Goal: Download file/media

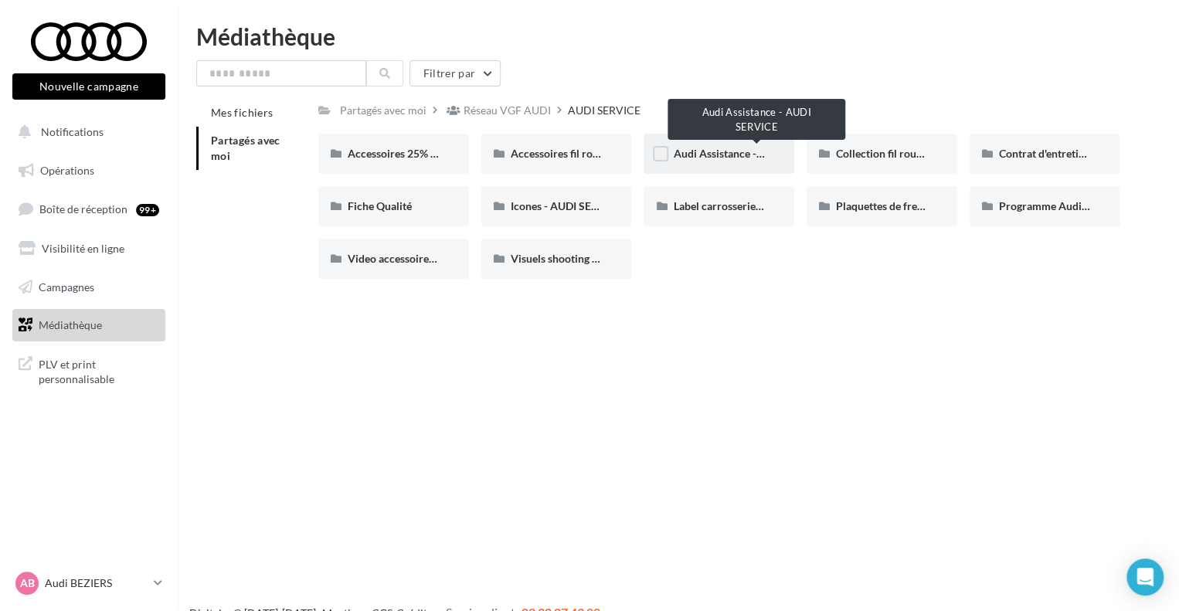
click at [735, 157] on span "Audi Assistance - AUDI SERVICE" at bounding box center [751, 153] width 157 height 13
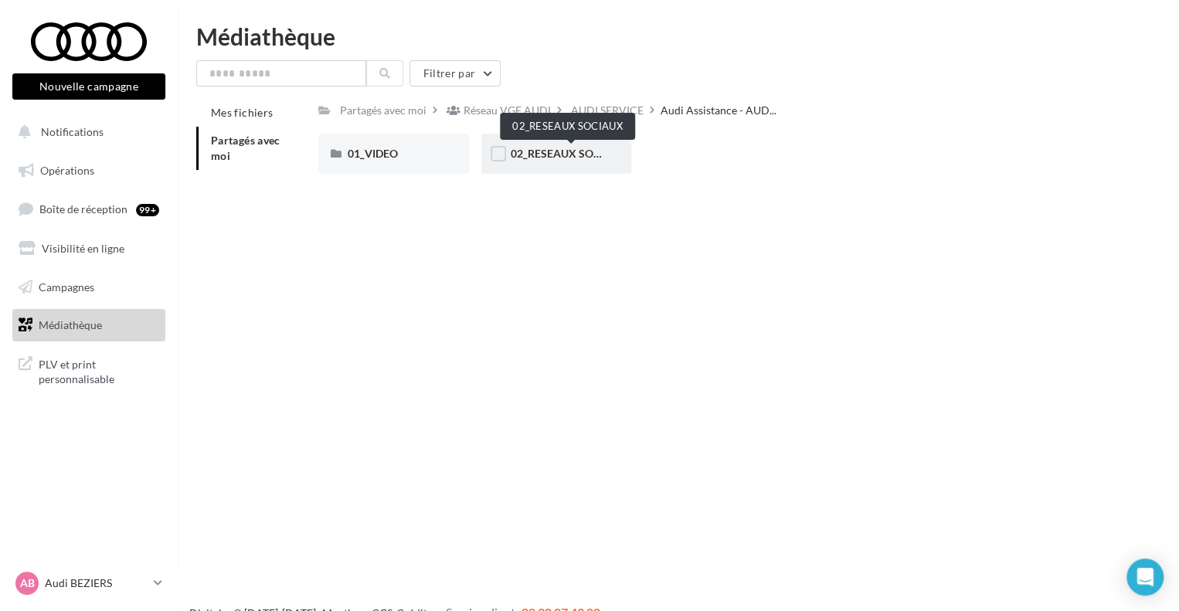
click at [538, 150] on span "02_RESEAUX SOCIAUX" at bounding box center [569, 153] width 116 height 13
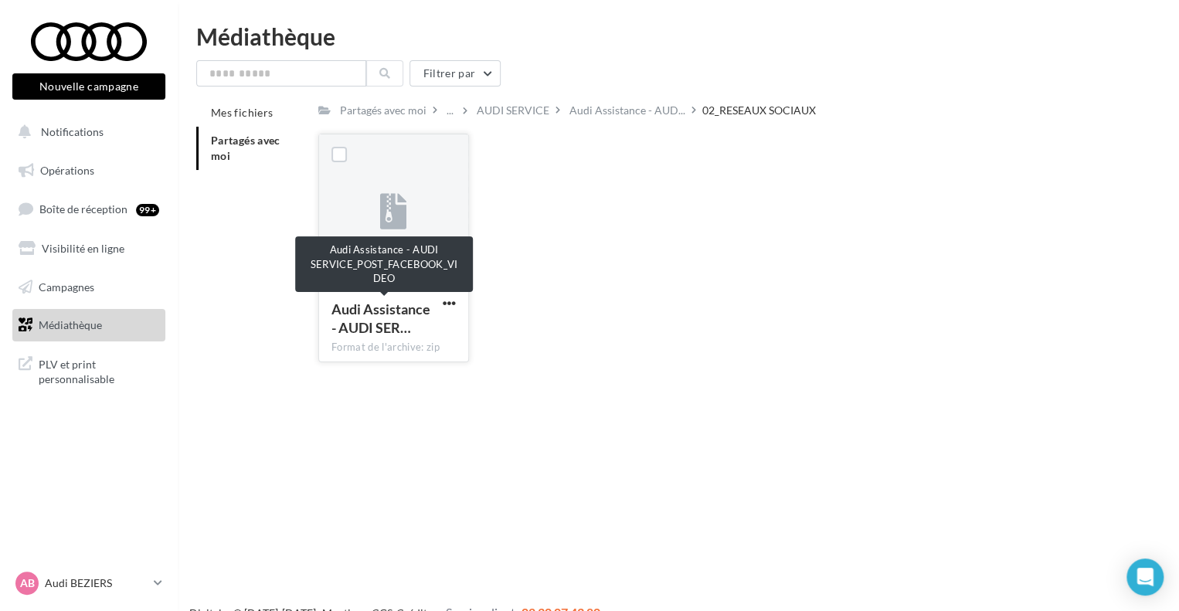
click at [432, 303] on div "Audi Assistance - AUDI SER…" at bounding box center [384, 318] width 106 height 37
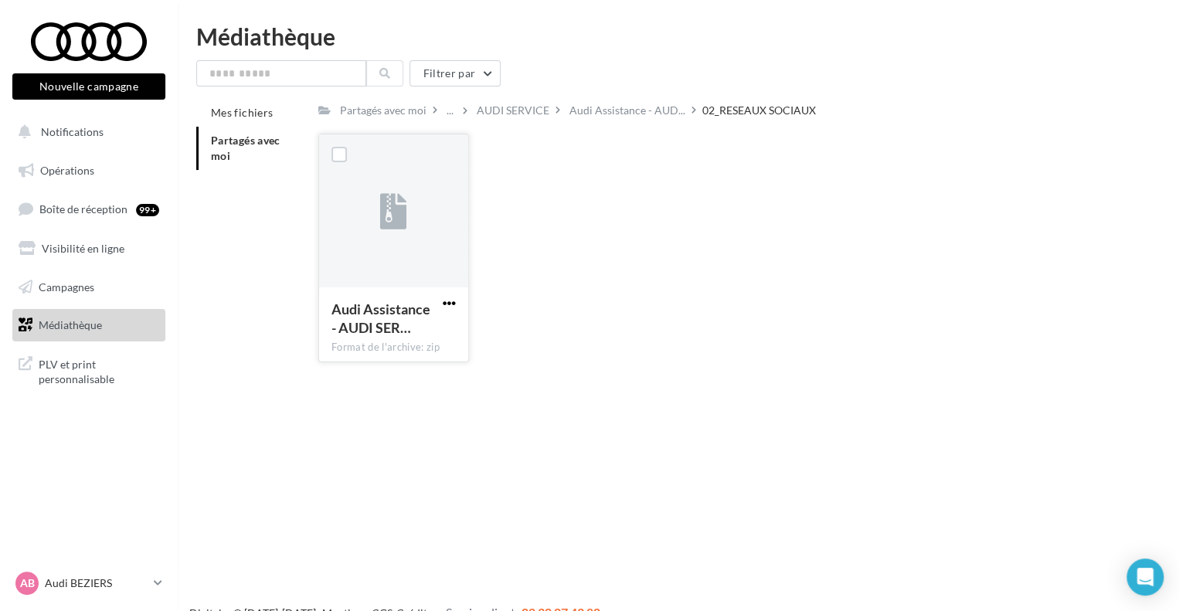
click at [449, 305] on span "button" at bounding box center [449, 303] width 13 height 13
click at [429, 327] on button "Télécharger" at bounding box center [381, 334] width 154 height 40
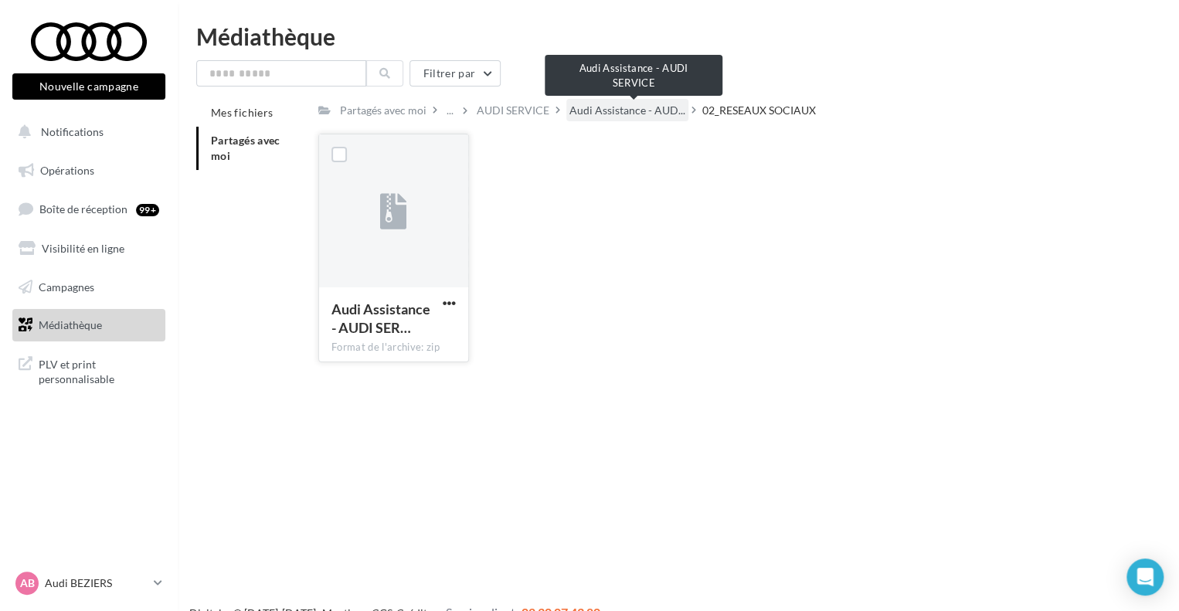
click at [660, 110] on span "Audi Assistance - AUD..." at bounding box center [627, 110] width 116 height 15
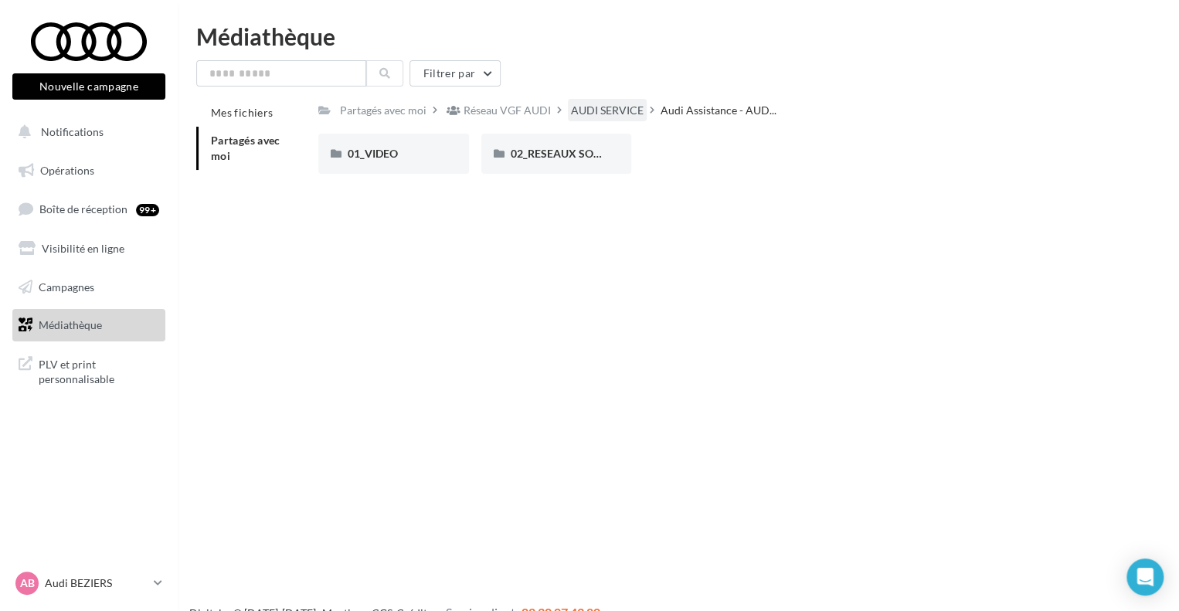
click at [617, 110] on div "AUDI SERVICE" at bounding box center [607, 110] width 73 height 15
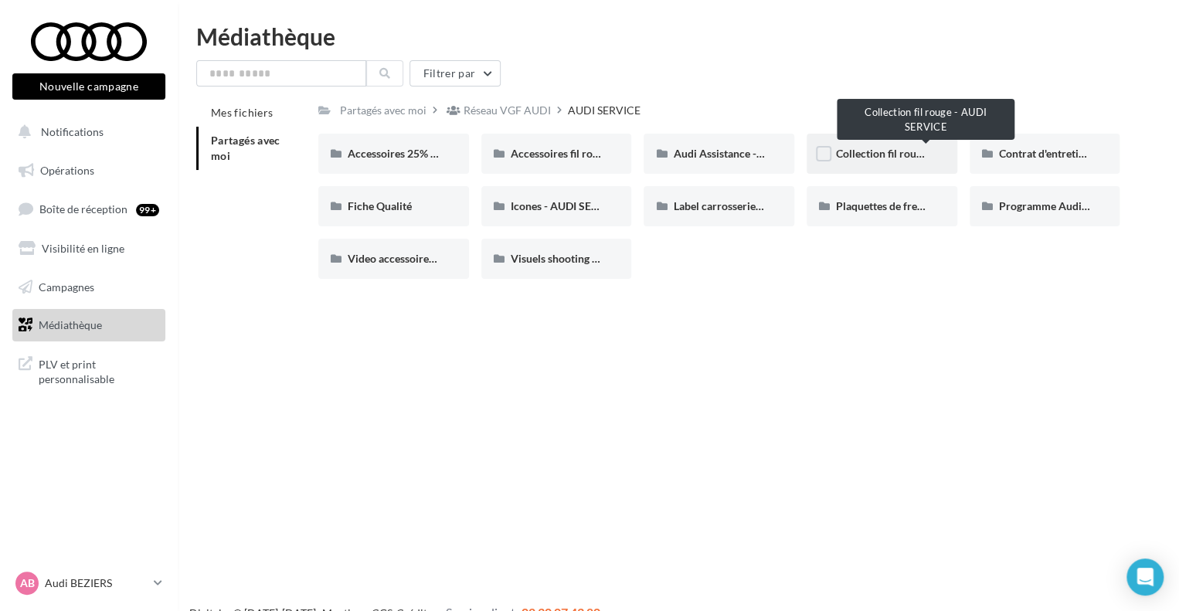
click at [860, 150] on span "Collection fil rouge - AUDI SERVICE" at bounding box center [921, 153] width 171 height 13
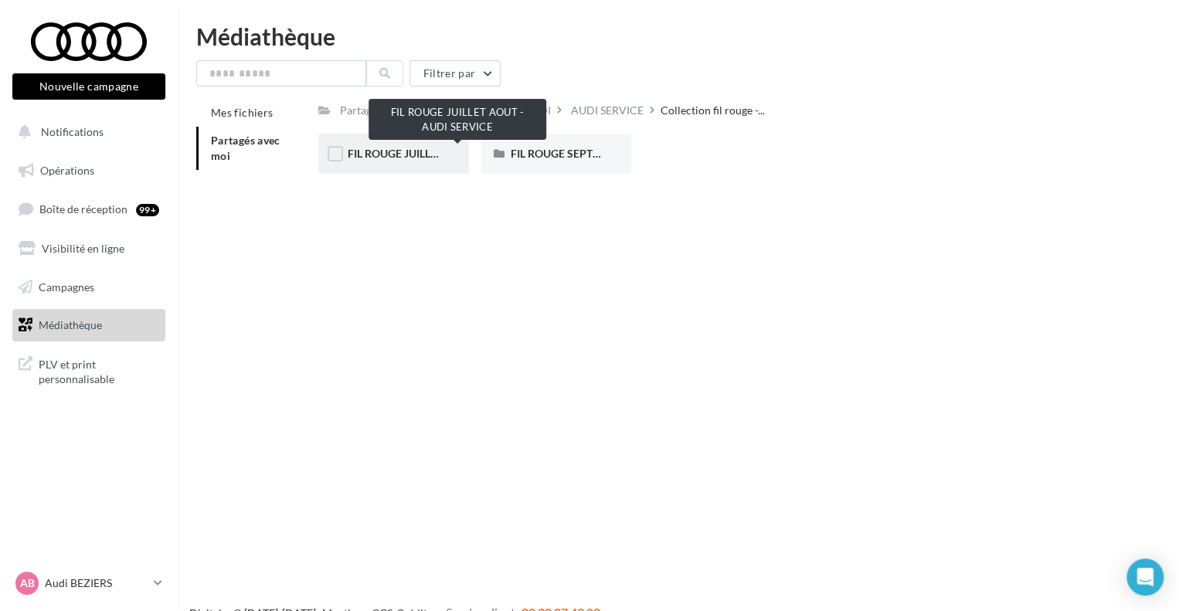
click at [407, 151] on span "FIL ROUGE JUILLET AOUT - AUDI SERVICE" at bounding box center [452, 153] width 208 height 13
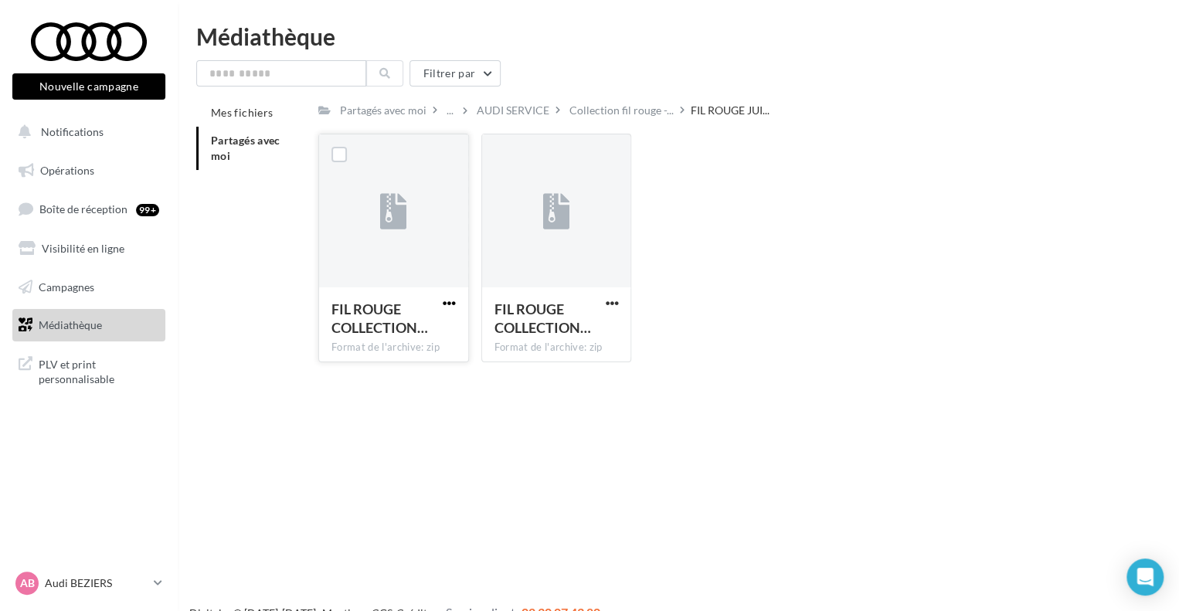
click at [445, 302] on span "button" at bounding box center [449, 303] width 13 height 13
click at [445, 330] on button "Télécharger" at bounding box center [381, 334] width 154 height 40
click at [680, 209] on div "FIL ROUGE COLLECTION… Format de l'archive: zip FIL ROUGE COLLECTION JUILLET AOU…" at bounding box center [724, 254] width 813 height 241
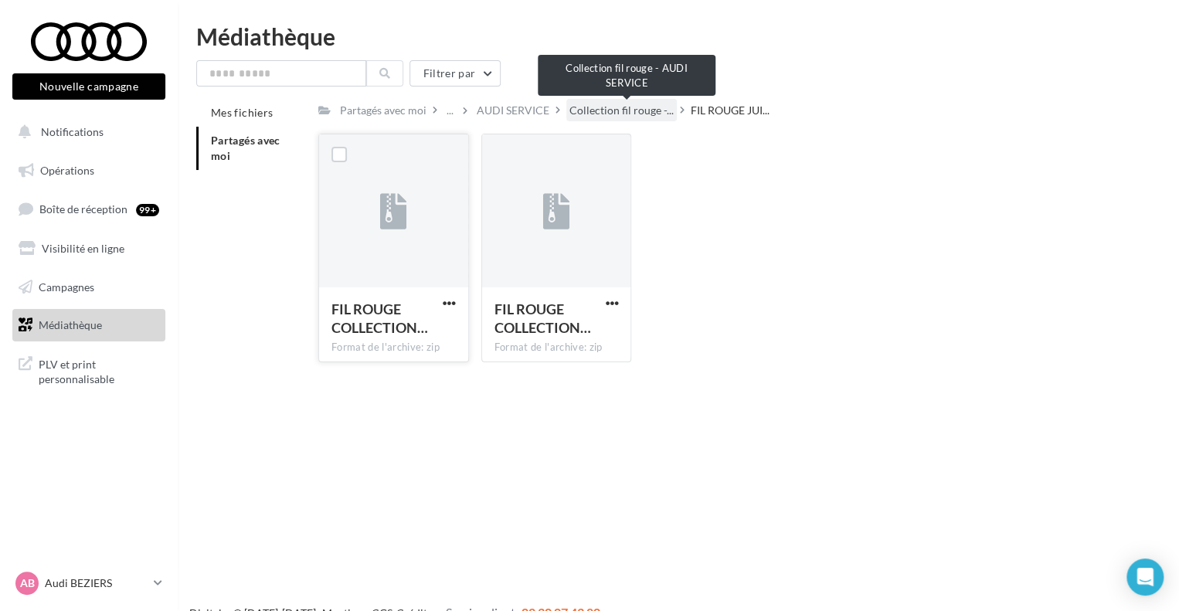
click at [625, 117] on span "Collection fil rouge -..." at bounding box center [621, 110] width 104 height 15
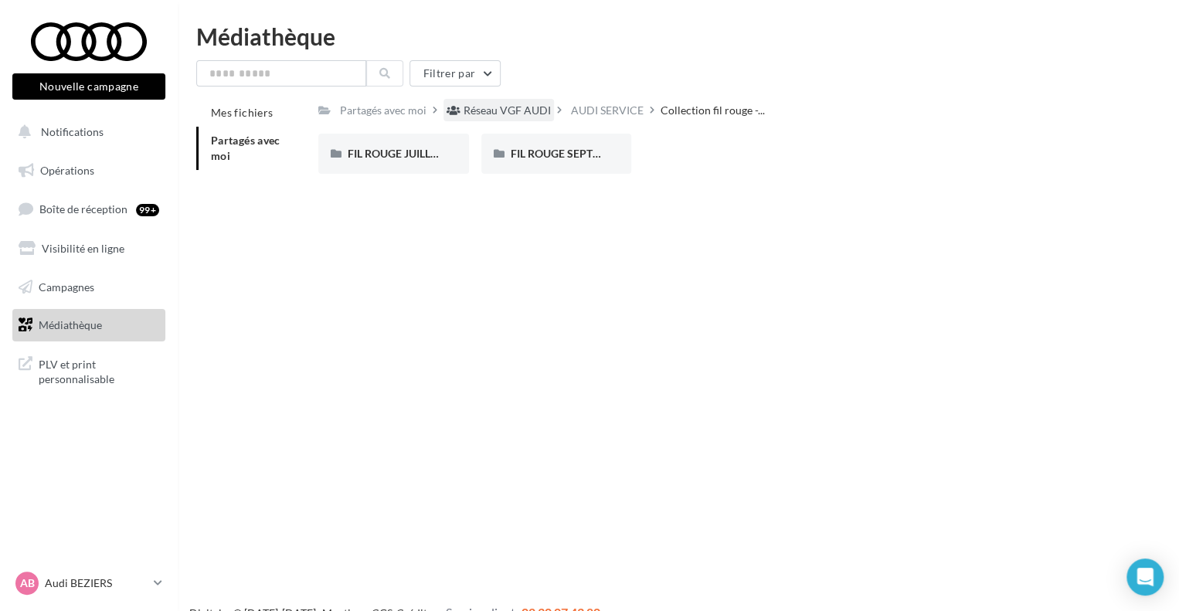
click at [527, 120] on div "Réseau VGF AUDI" at bounding box center [498, 110] width 110 height 22
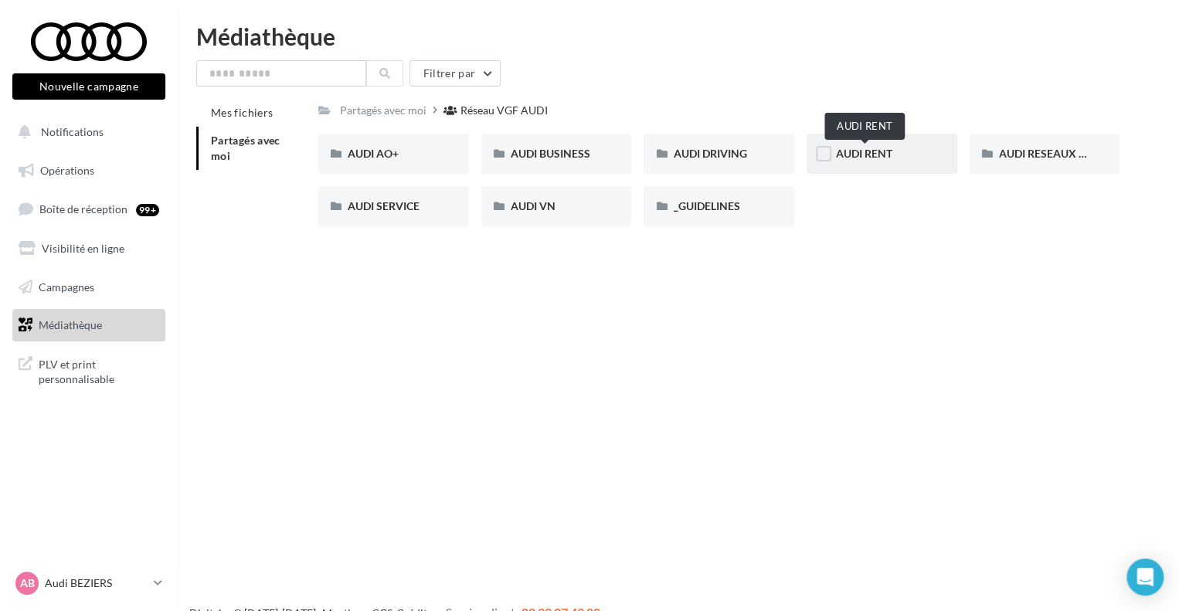
click at [872, 157] on span "AUDI RENT" at bounding box center [864, 153] width 56 height 13
click at [408, 209] on span "AUDI SERVICE" at bounding box center [384, 205] width 72 height 13
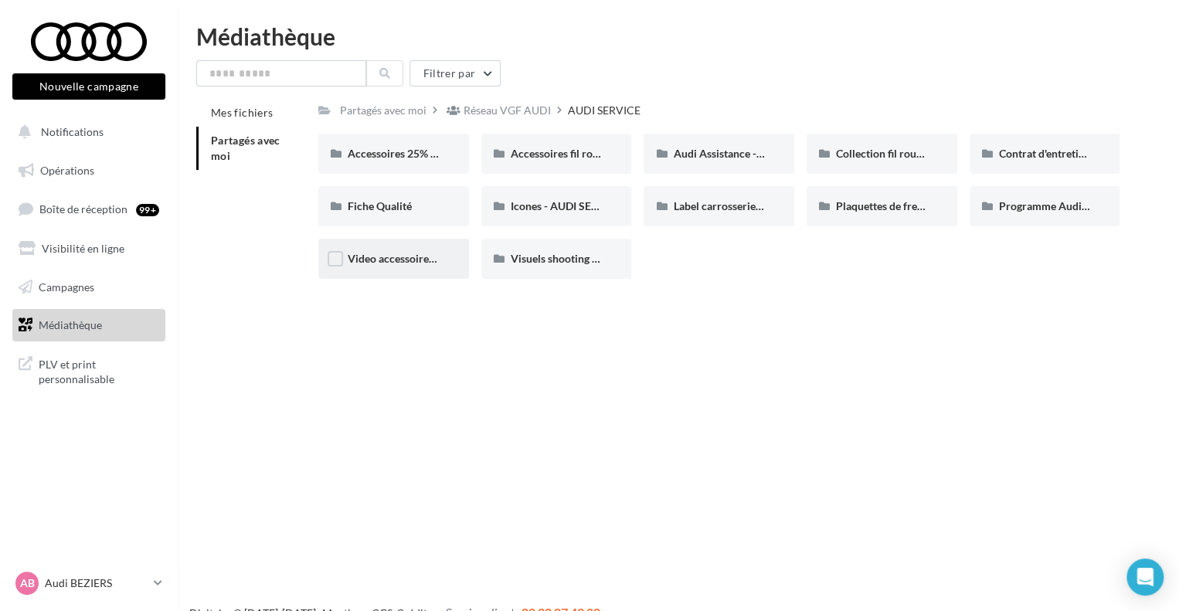
click at [425, 270] on div "Video accessoires - AUDI SERVICE" at bounding box center [393, 259] width 151 height 40
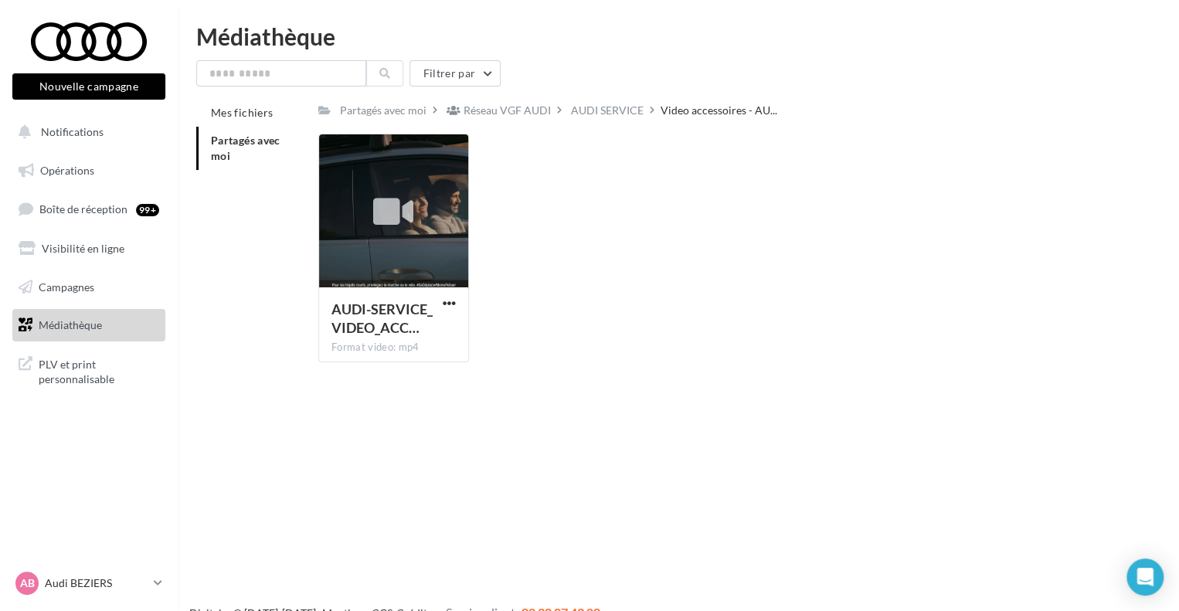
click at [596, 94] on div "Filtrer par Mes fichiers Partagés avec moi Partagés avec moi Réseau VGF AUDI AU…" at bounding box center [678, 217] width 964 height 314
click at [596, 104] on div "AUDI SERVICE" at bounding box center [607, 110] width 73 height 15
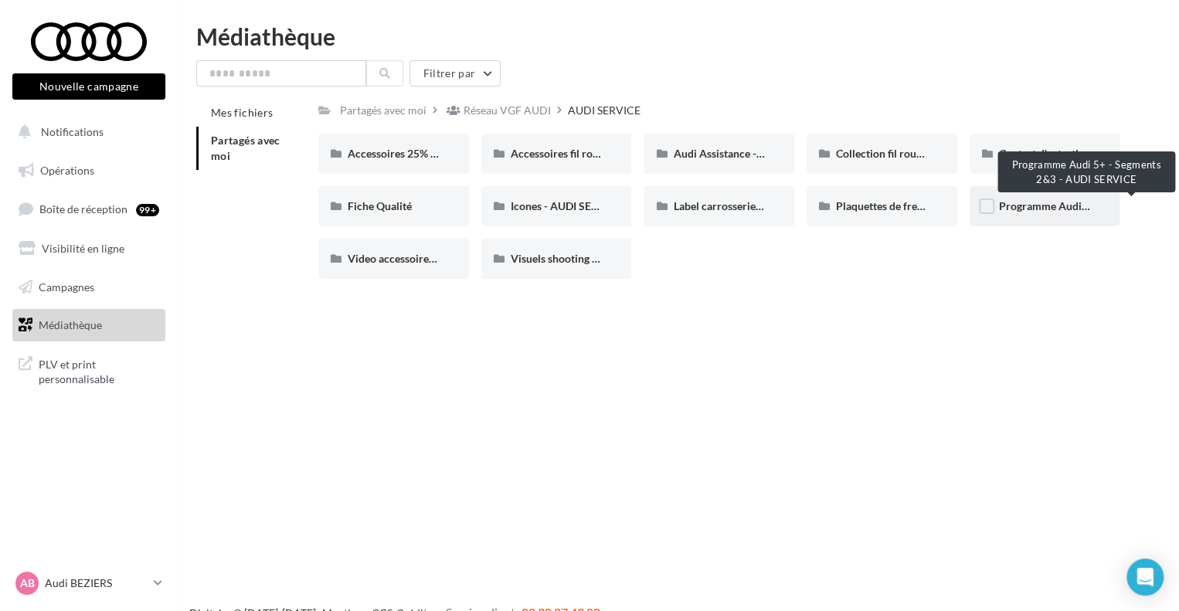
click at [1026, 209] on span "Programme Audi 5+ - Segments 2&3 - AUDI SERVICE" at bounding box center [1126, 205] width 255 height 13
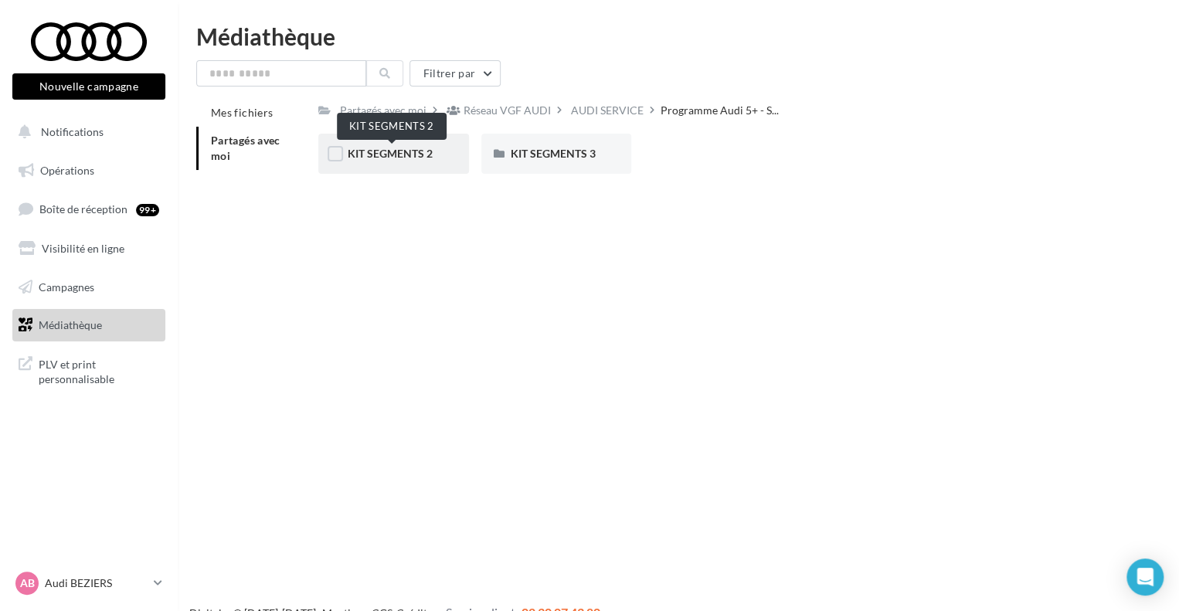
click at [414, 151] on span "KIT SEGMENTS 2" at bounding box center [390, 153] width 85 height 13
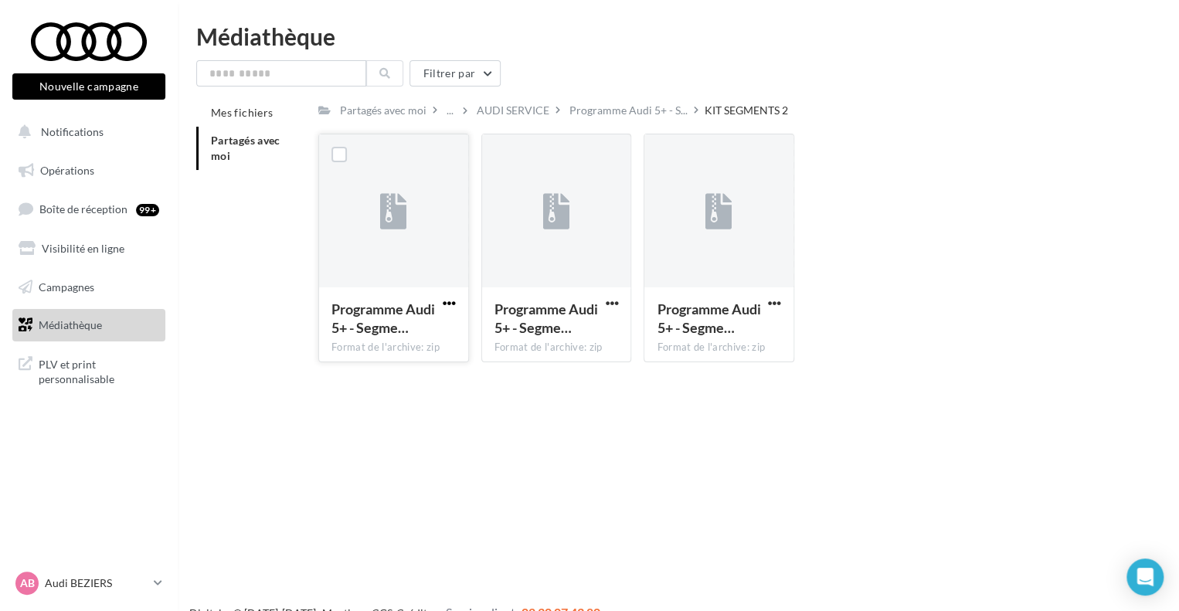
click at [449, 300] on span "button" at bounding box center [449, 303] width 13 height 13
click at [431, 327] on button "Télécharger" at bounding box center [381, 334] width 154 height 40
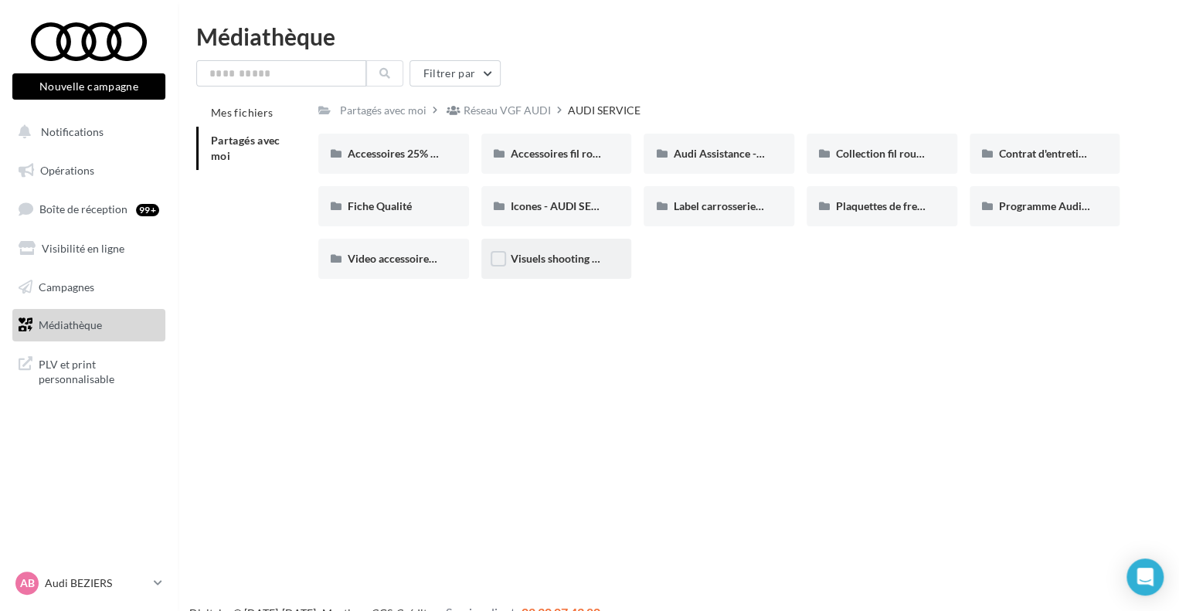
click at [557, 267] on div "Visuels shooting - AUDI SERVICE" at bounding box center [556, 259] width 151 height 40
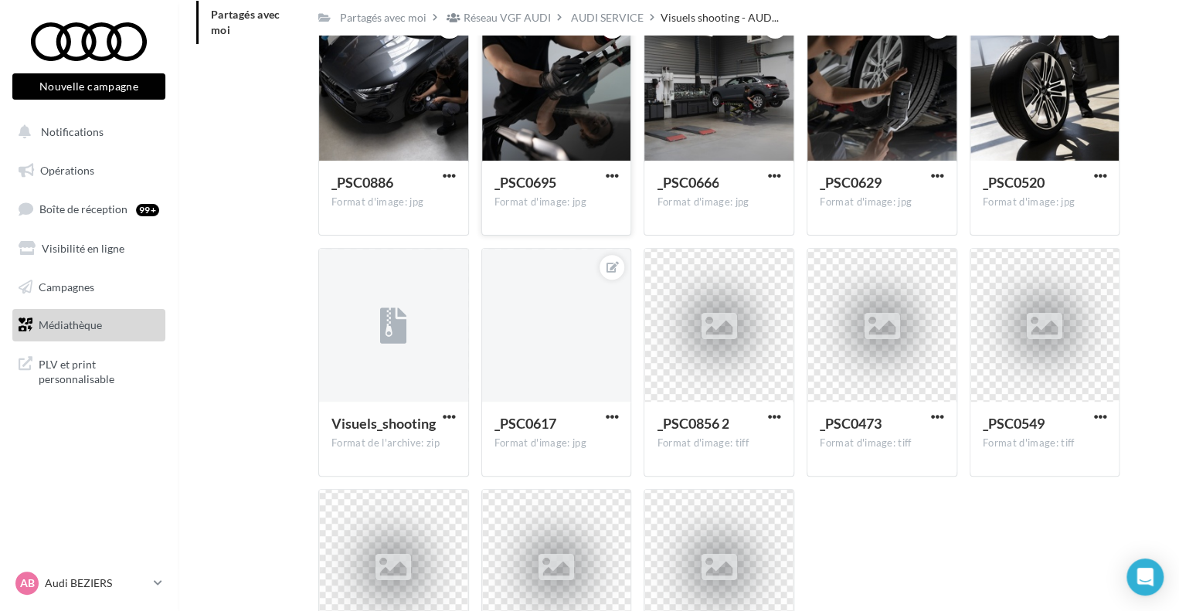
scroll to position [148, 0]
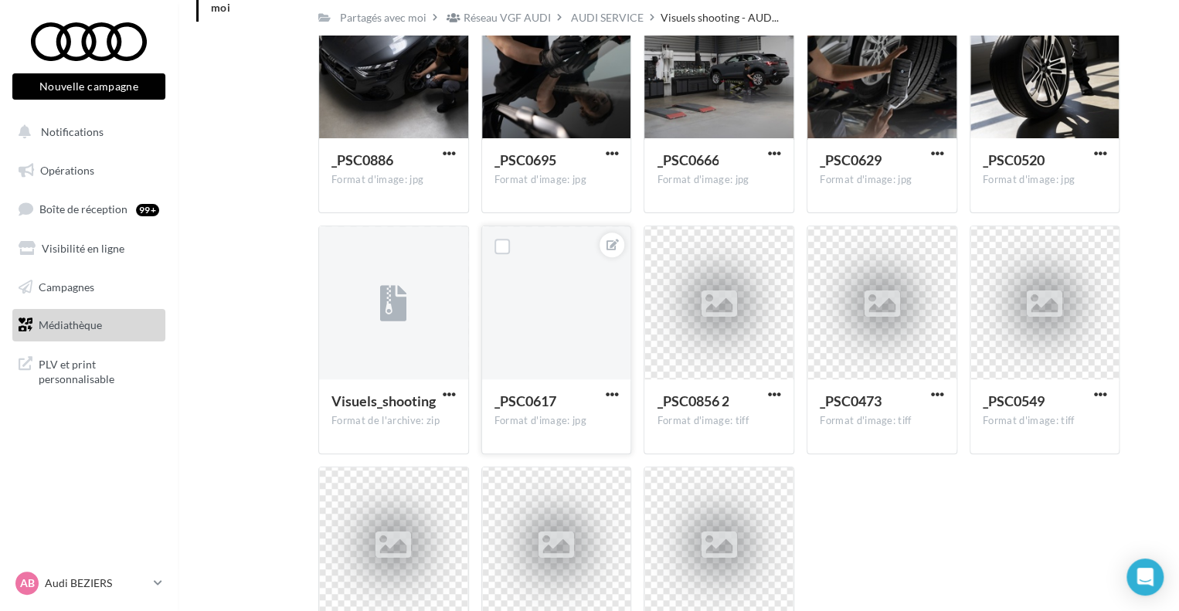
click at [604, 395] on button "button" at bounding box center [611, 395] width 19 height 15
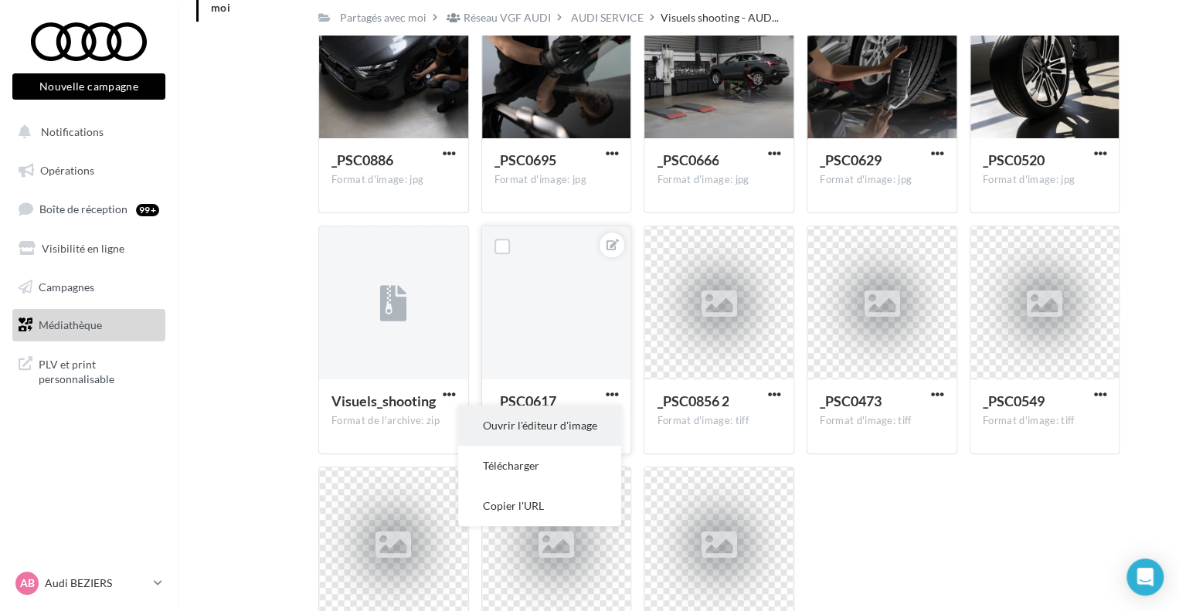
click at [598, 421] on button "Ouvrir l'éditeur d'image" at bounding box center [539, 425] width 163 height 40
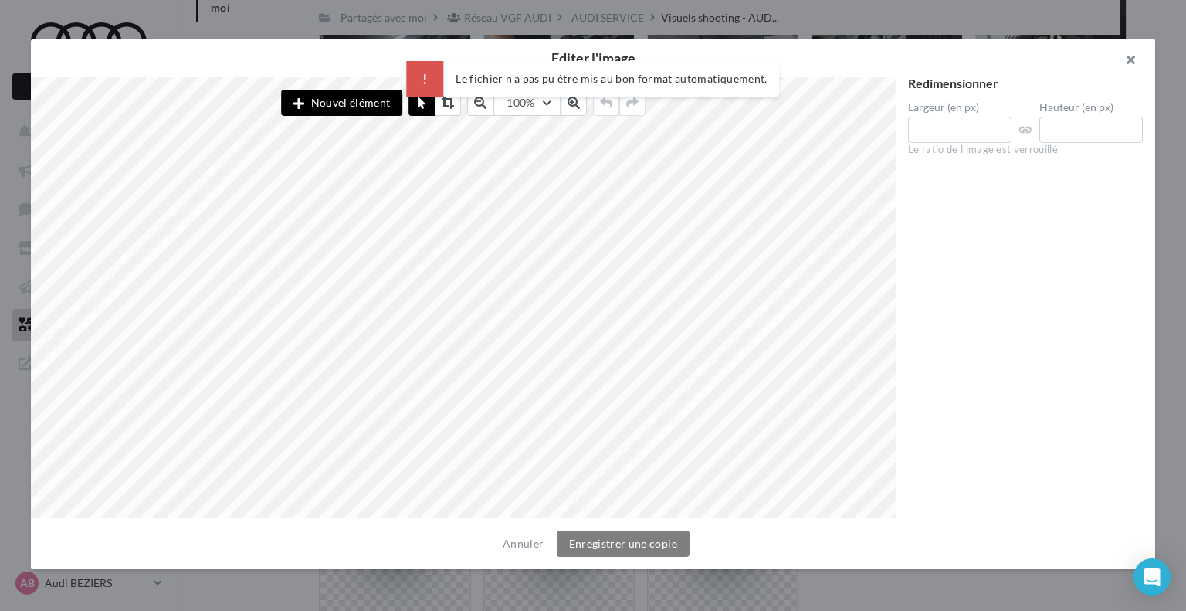
click at [1131, 61] on button "button" at bounding box center [1125, 62] width 62 height 46
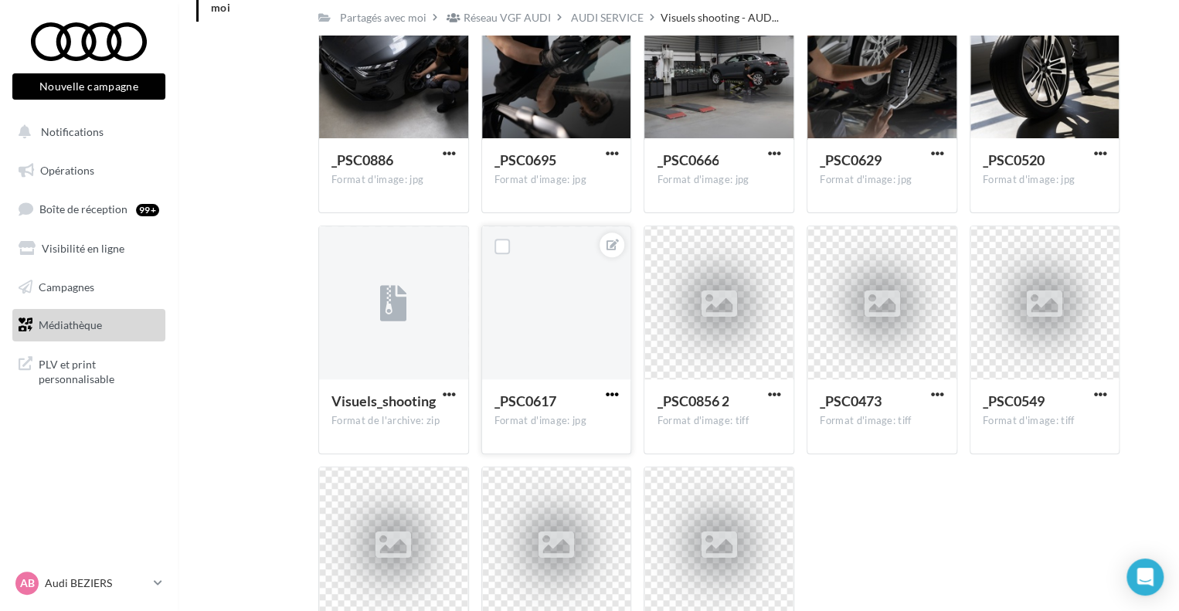
click at [616, 393] on span "button" at bounding box center [611, 394] width 13 height 13
click at [550, 456] on button "Télécharger" at bounding box center [539, 466] width 163 height 40
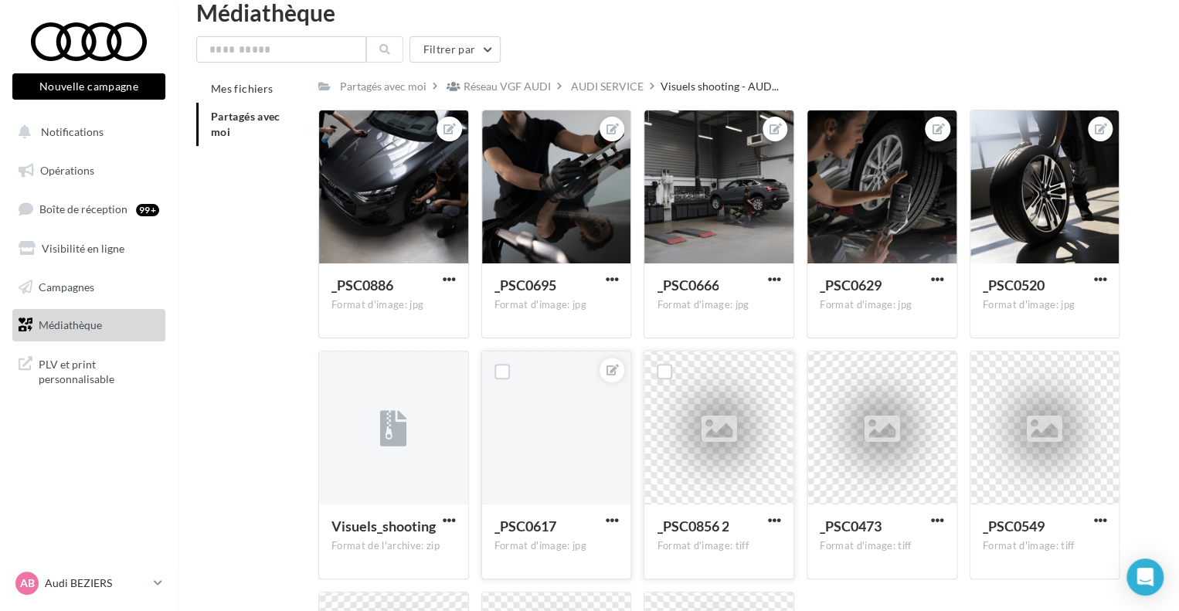
scroll to position [0, 0]
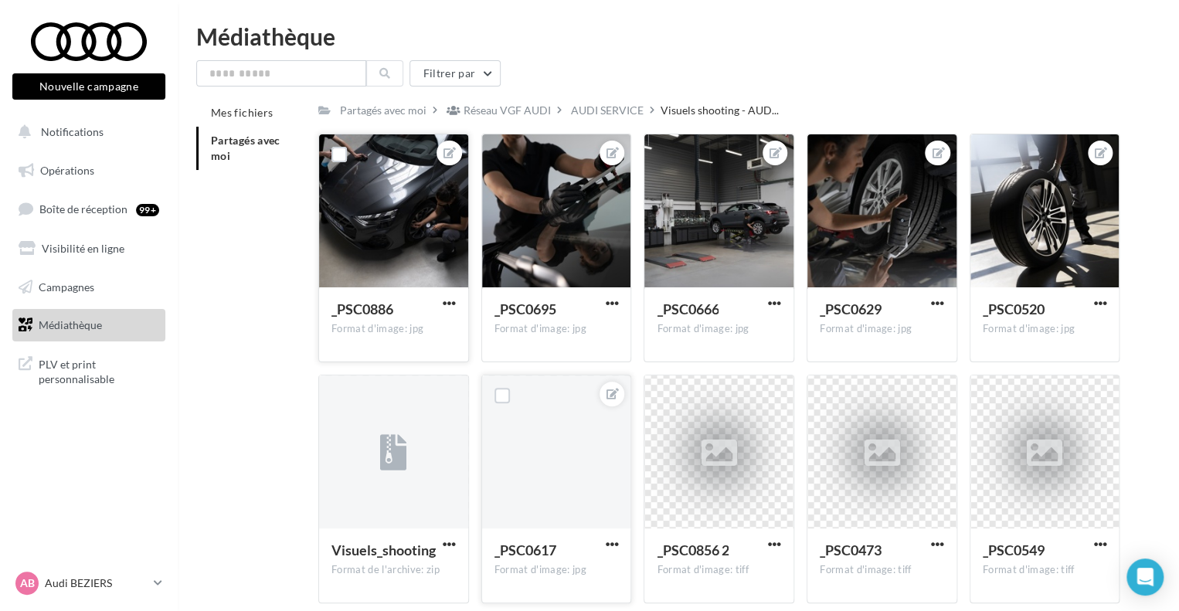
click at [386, 216] on div at bounding box center [393, 211] width 149 height 154
click at [614, 104] on div "AUDI SERVICE" at bounding box center [607, 110] width 73 height 15
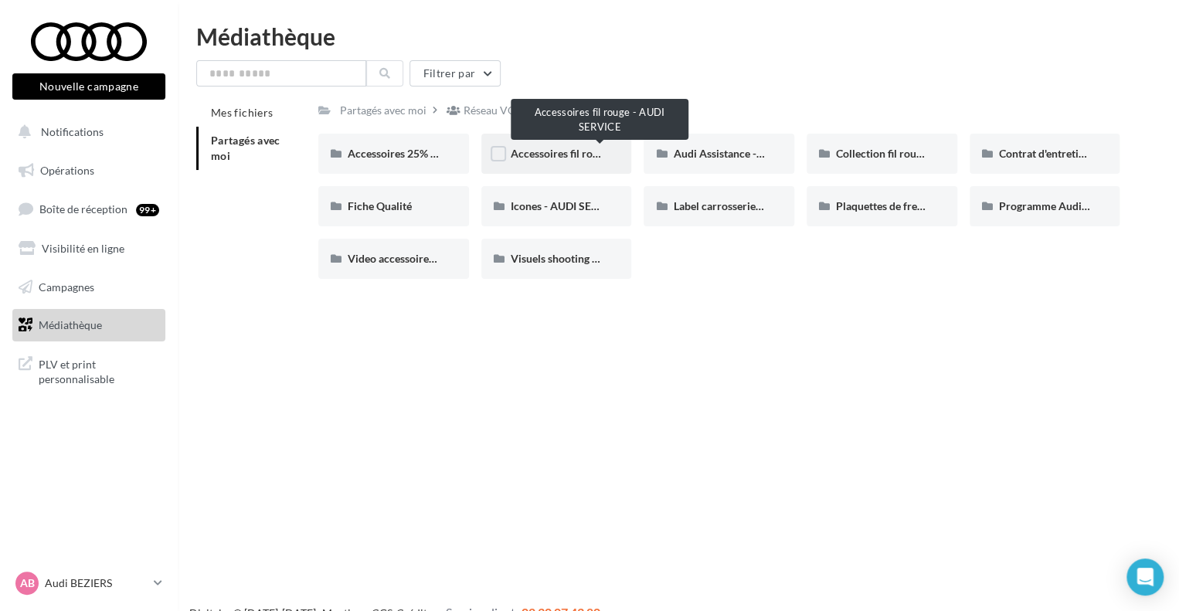
click at [586, 157] on span "Accessoires fil rouge - AUDI SERVICE" at bounding box center [600, 153] width 179 height 13
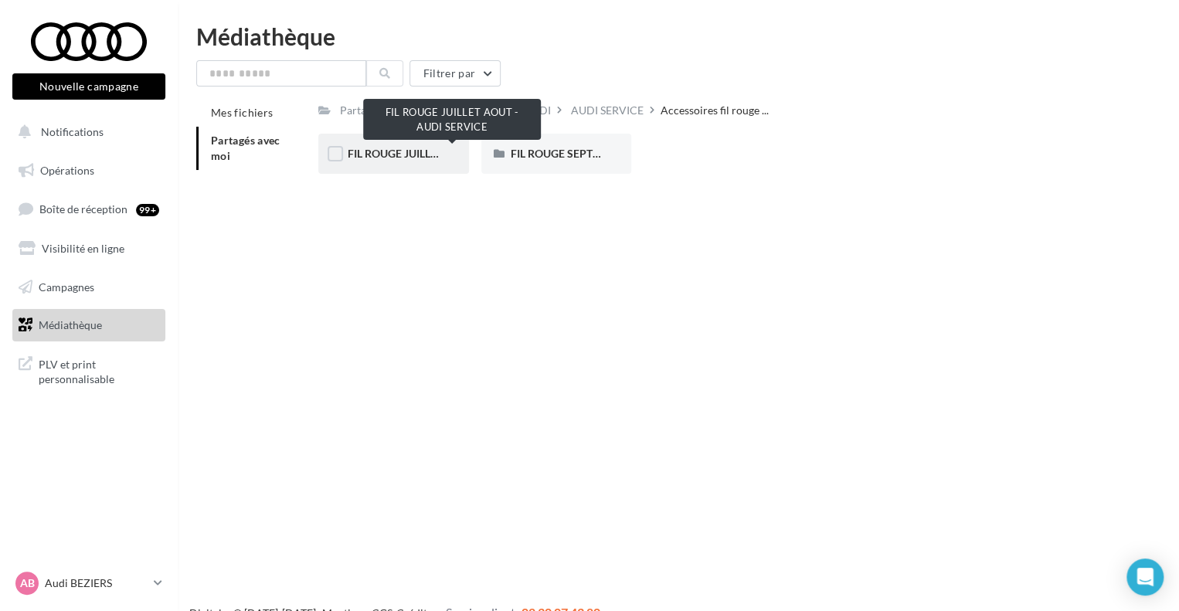
click at [426, 158] on span "FIL ROUGE JUILLET AOUT - AUDI SERVICE" at bounding box center [452, 153] width 208 height 13
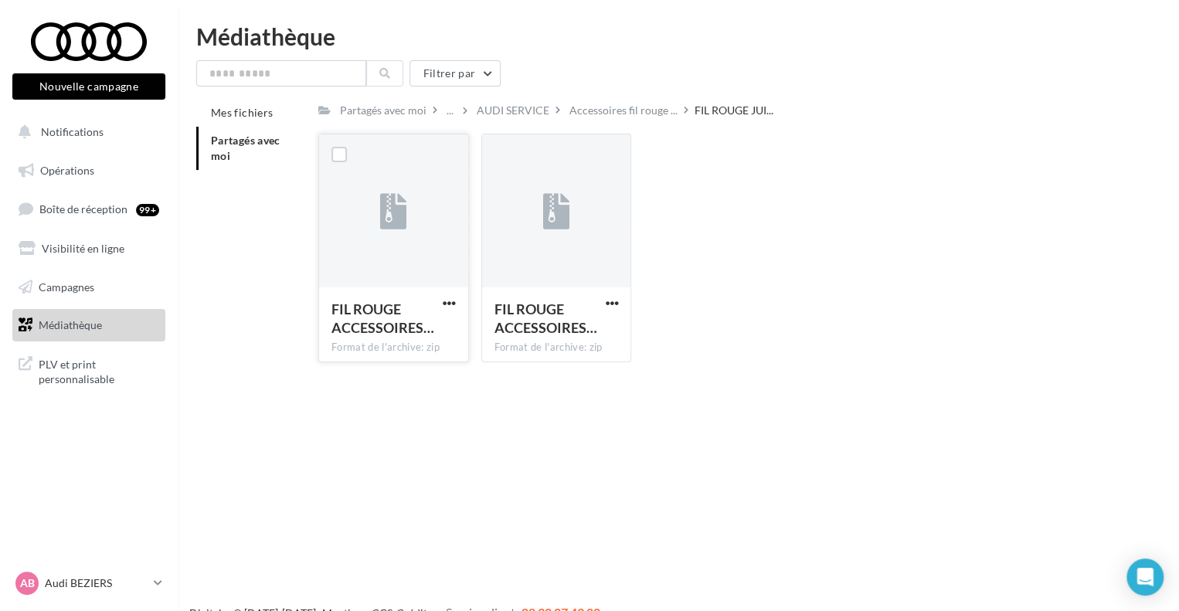
click at [452, 310] on button "button" at bounding box center [448, 304] width 19 height 15
click at [436, 348] on button "Télécharger" at bounding box center [381, 334] width 154 height 40
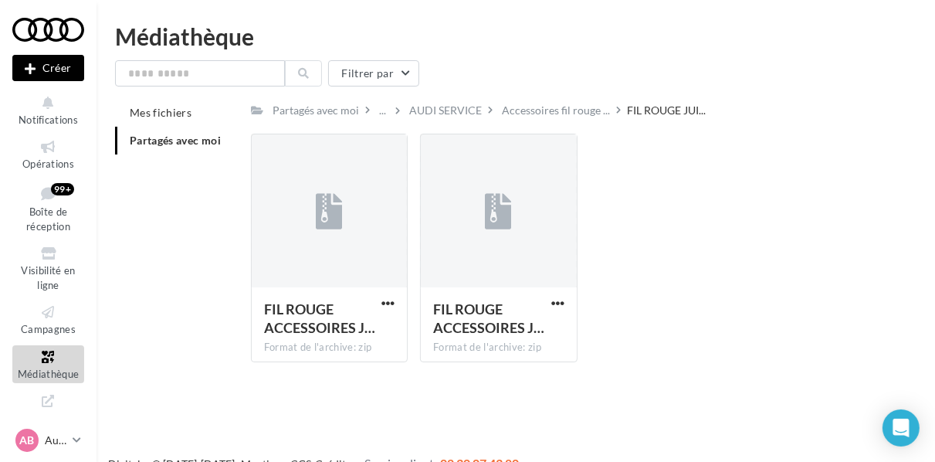
drag, startPoint x: 849, startPoint y: 47, endPoint x: 869, endPoint y: 5, distance: 46.3
click at [849, 46] on div "Médiathèque" at bounding box center [516, 36] width 802 height 23
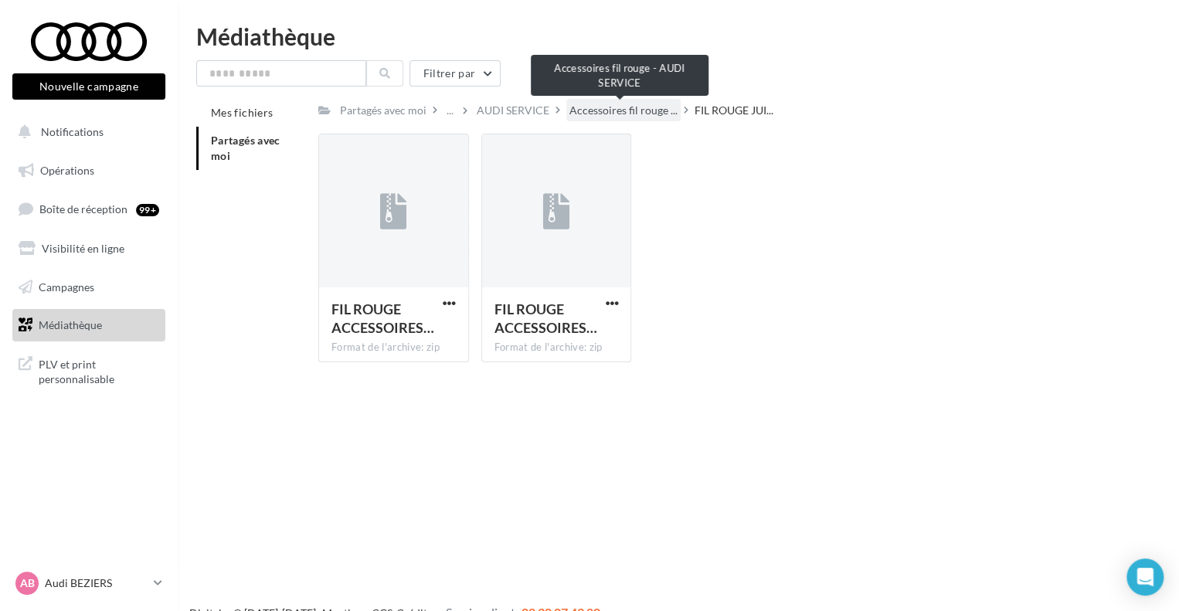
click at [596, 108] on span "Accessoires fil rouge ..." at bounding box center [623, 110] width 108 height 15
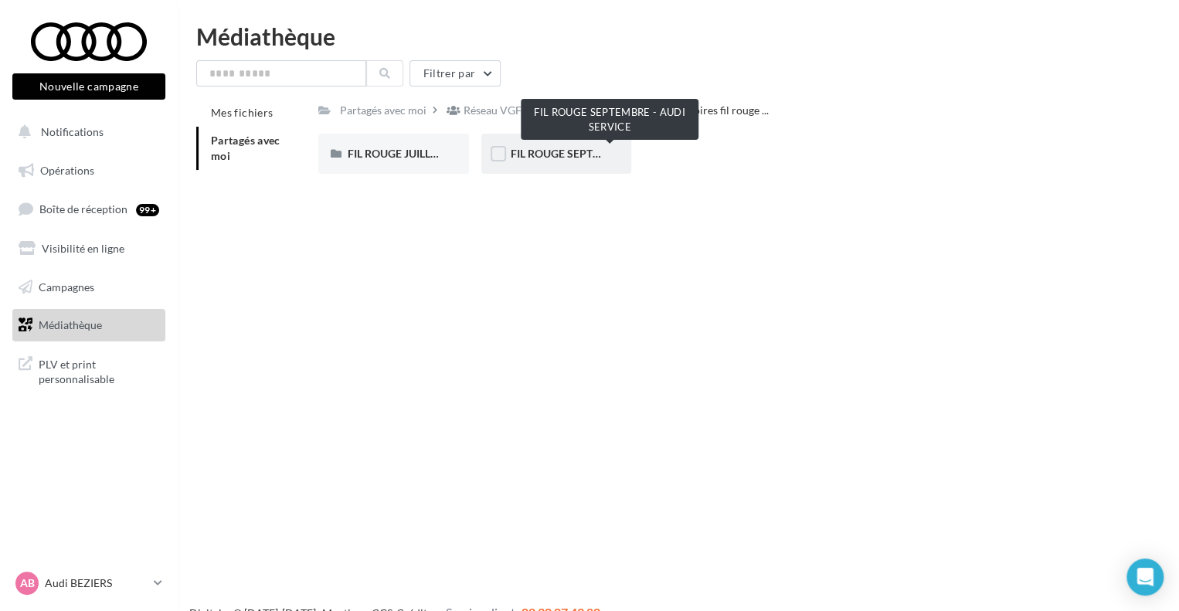
click at [565, 151] on span "FIL ROUGE SEPTEMBRE - AUDI SERVICE" at bounding box center [610, 153] width 198 height 13
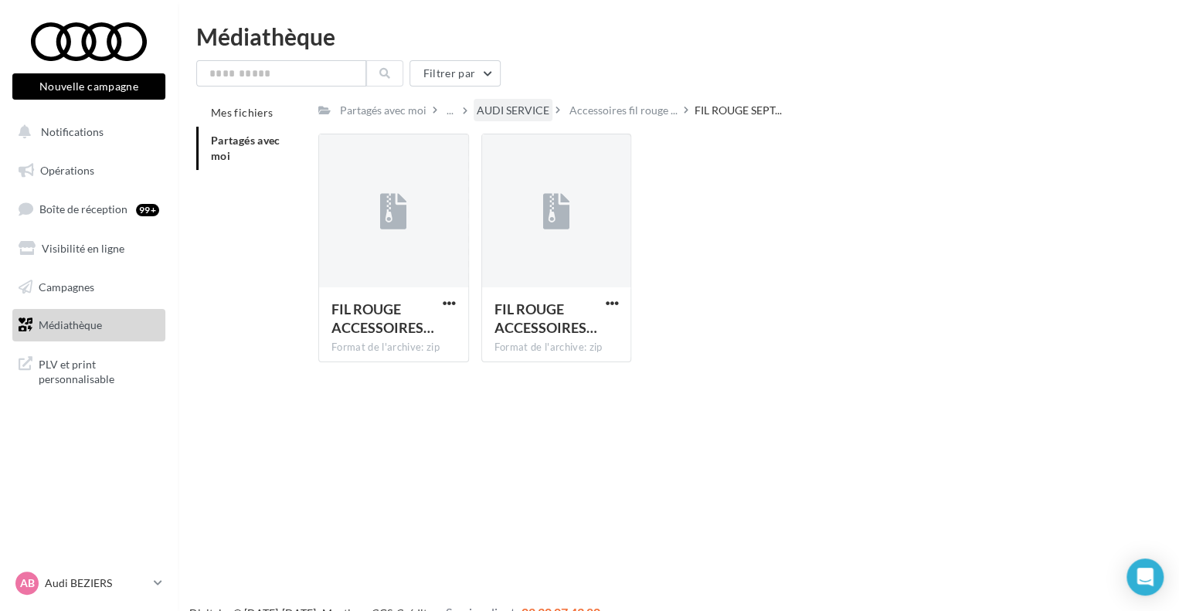
click at [527, 109] on div "AUDI SERVICE" at bounding box center [513, 110] width 73 height 15
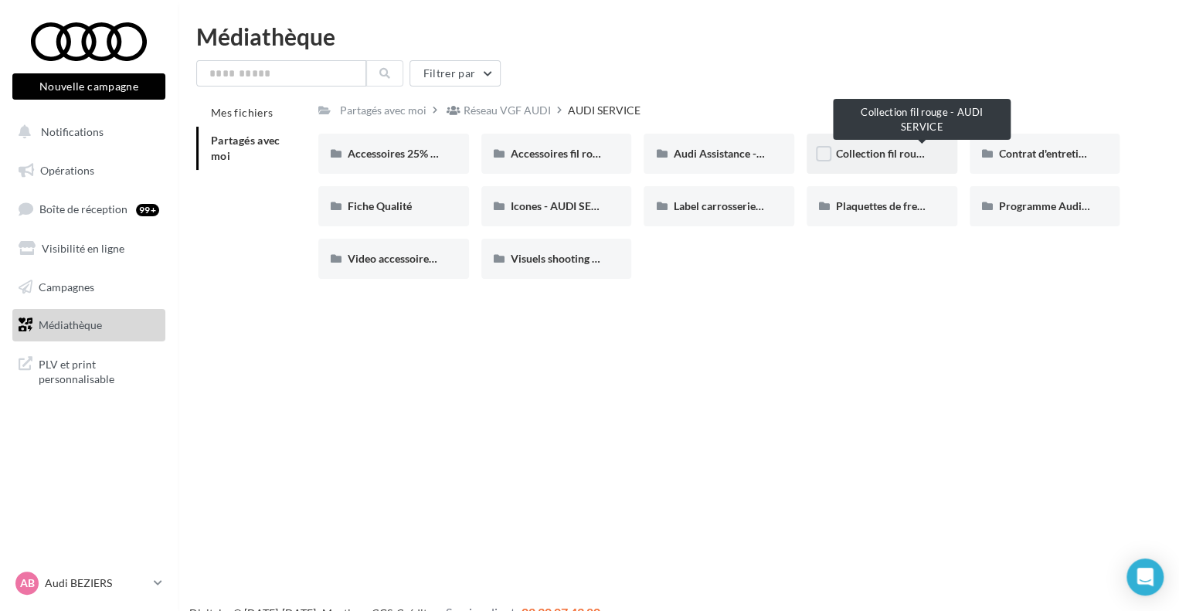
click at [870, 152] on span "Collection fil rouge - AUDI SERVICE" at bounding box center [921, 153] width 171 height 13
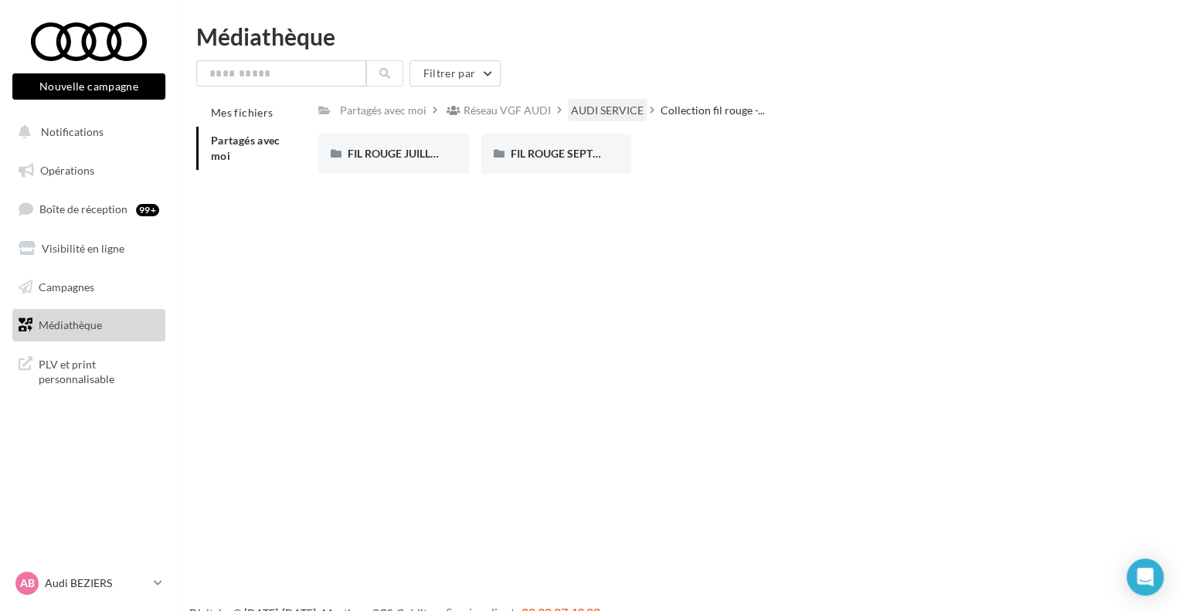
click at [630, 114] on div "AUDI SERVICE" at bounding box center [607, 110] width 73 height 15
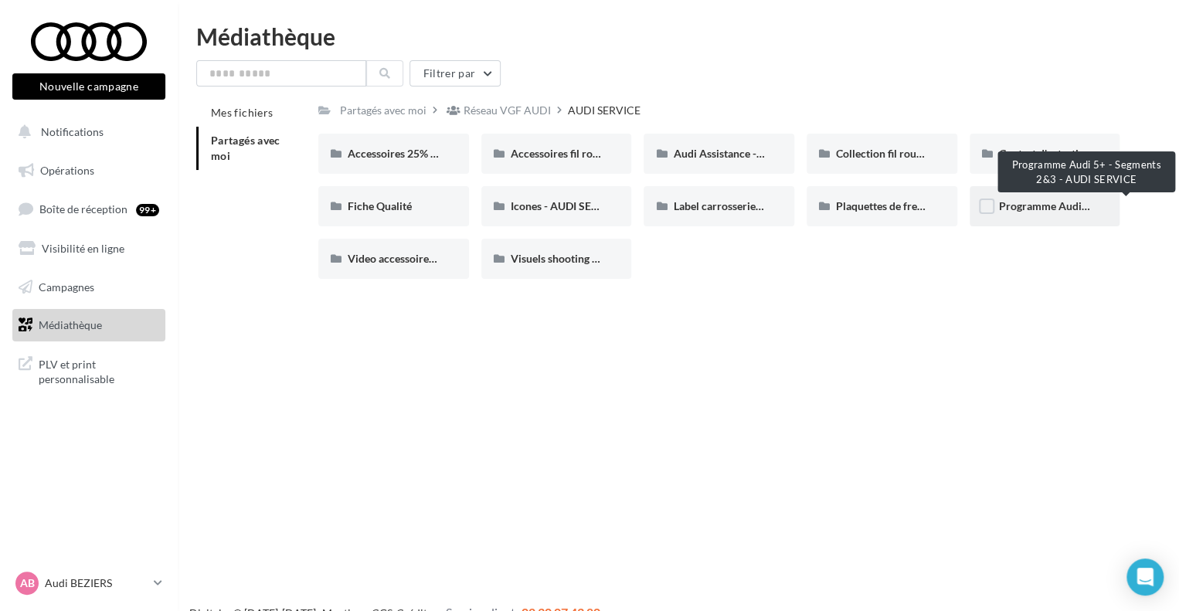
click at [1019, 210] on span "Programme Audi 5+ - Segments 2&3 - AUDI SERVICE" at bounding box center [1126, 205] width 255 height 13
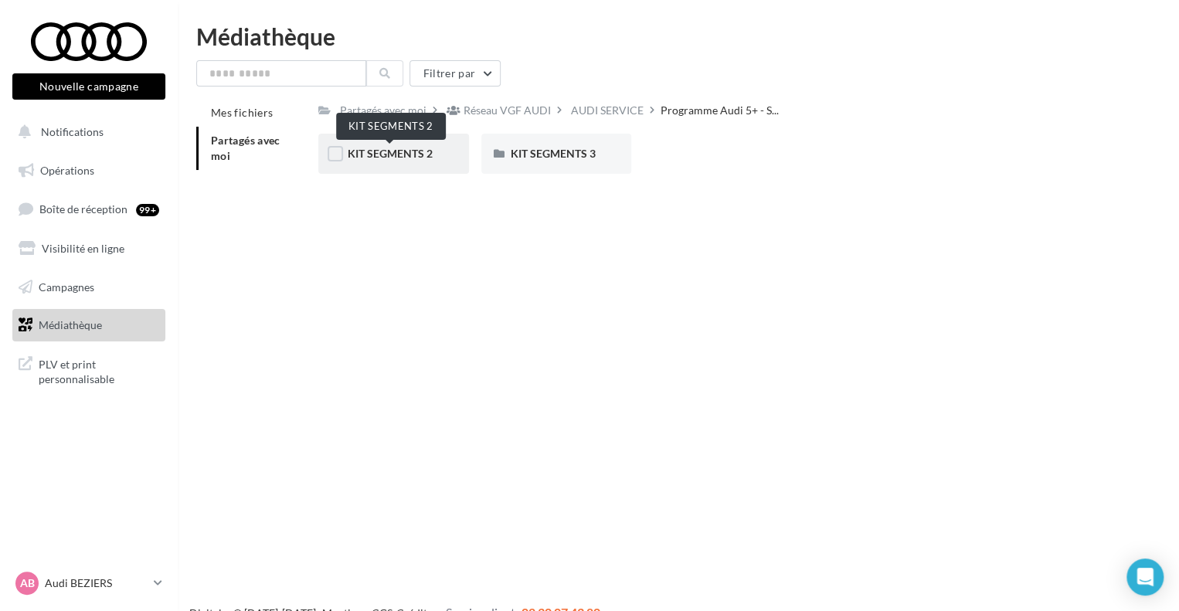
click at [380, 153] on span "KIT SEGMENTS 2" at bounding box center [390, 153] width 85 height 13
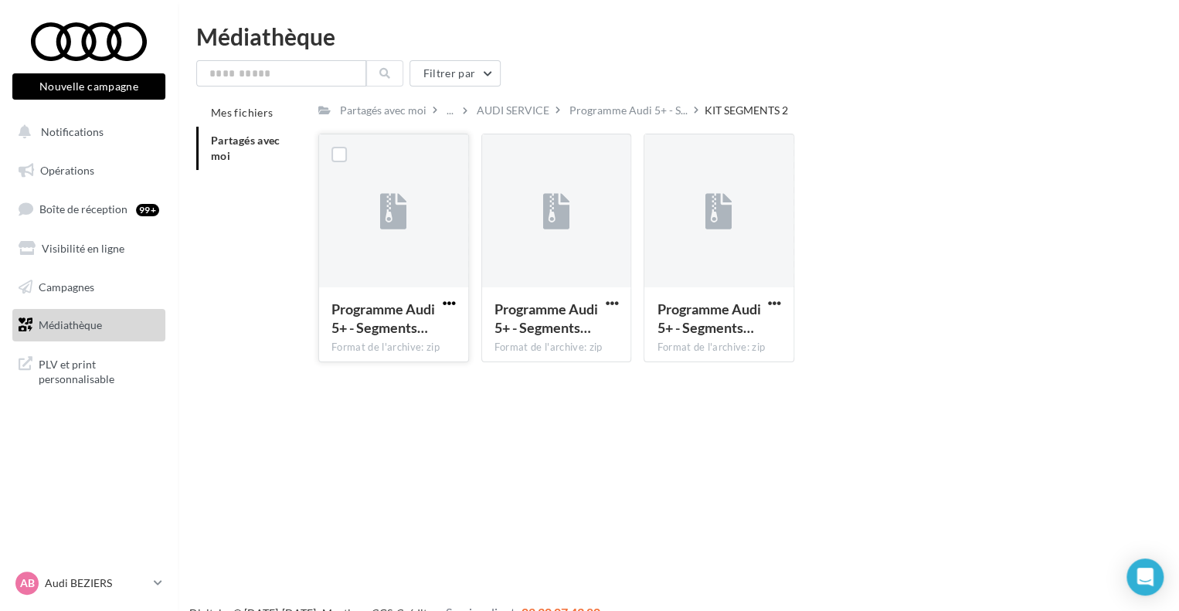
click at [447, 305] on span "button" at bounding box center [449, 303] width 13 height 13
click at [440, 331] on button "Télécharger" at bounding box center [381, 334] width 154 height 40
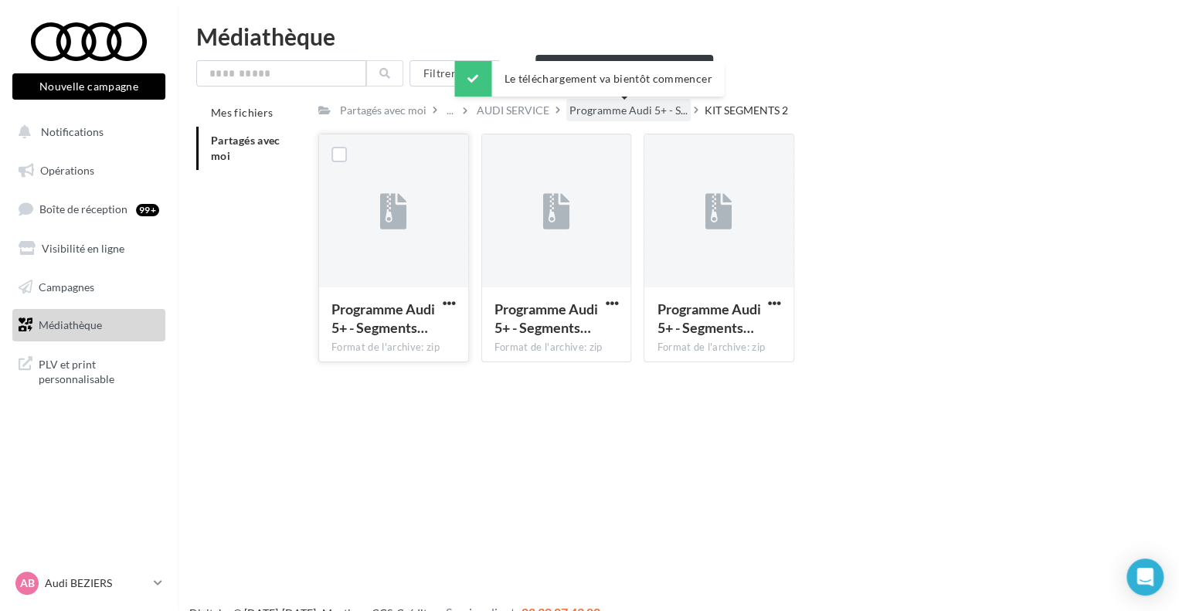
click at [649, 114] on span "Programme Audi 5+ - S..." at bounding box center [628, 110] width 118 height 15
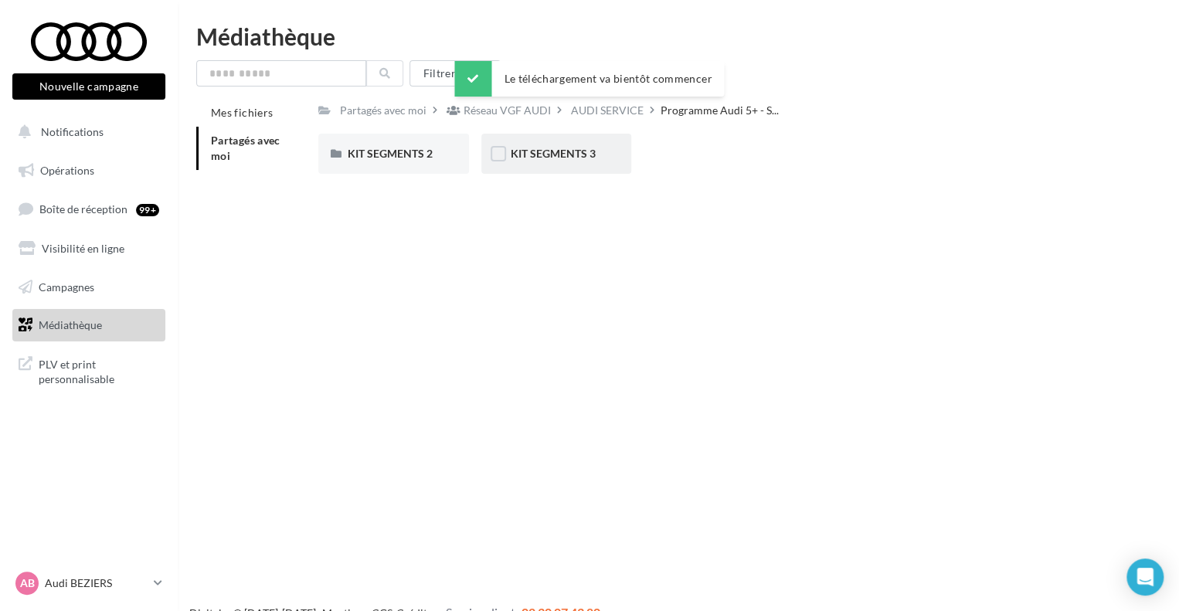
click at [589, 151] on span "KIT SEGMENTS 3" at bounding box center [553, 153] width 85 height 13
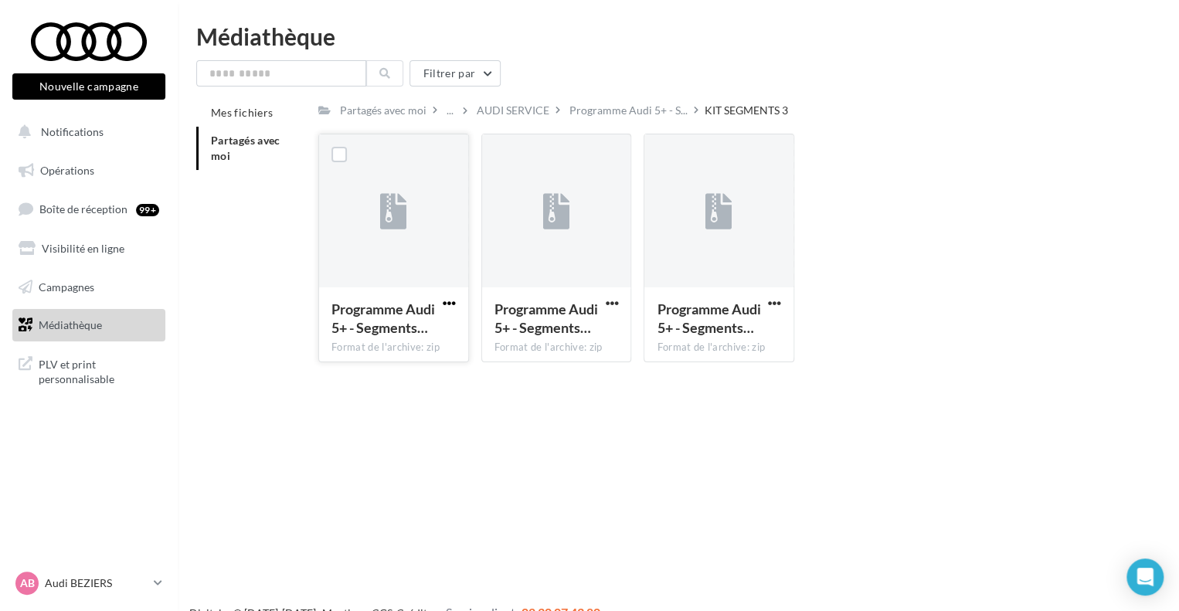
click at [448, 306] on span "button" at bounding box center [449, 303] width 13 height 13
click at [427, 339] on button "Télécharger" at bounding box center [381, 334] width 154 height 40
click at [532, 117] on div "AUDI SERVICE" at bounding box center [513, 110] width 73 height 15
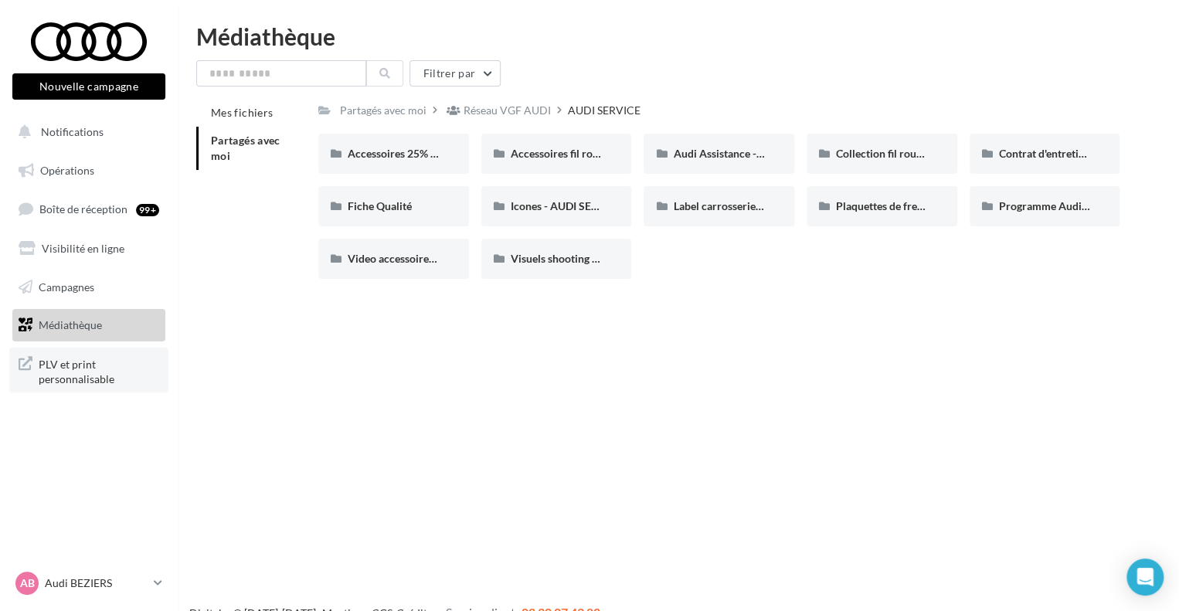
click at [75, 385] on span "PLV et print personnalisable" at bounding box center [99, 370] width 120 height 33
click at [268, 70] on input "text" at bounding box center [281, 73] width 170 height 26
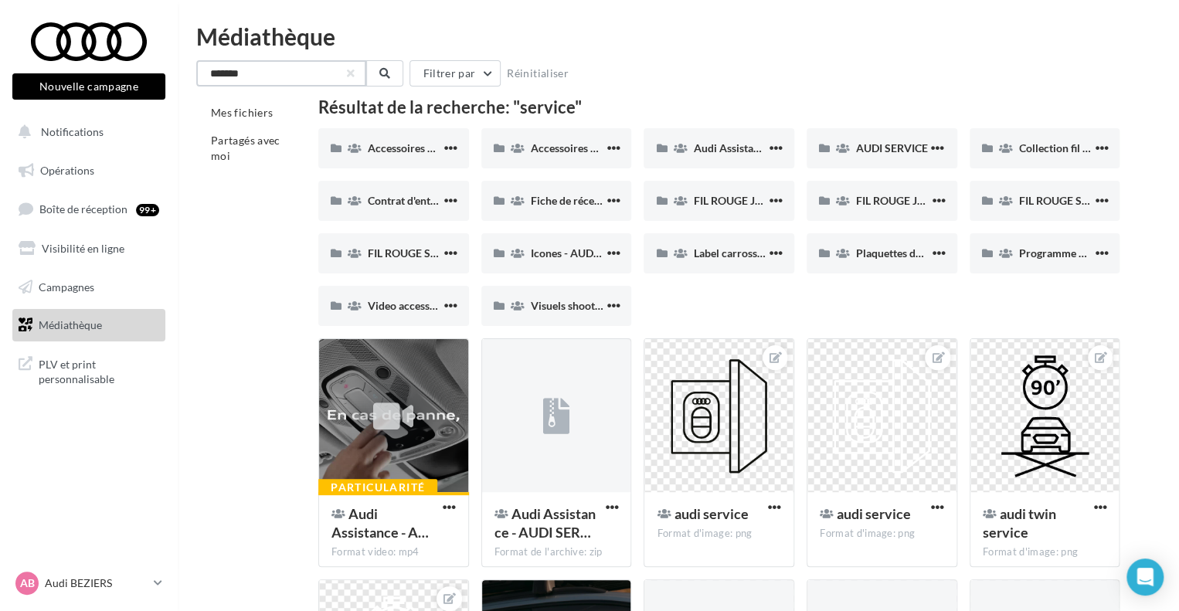
type input "*******"
click at [42, 606] on div "AB Audi BEZIERS audi-bezi-eben" at bounding box center [89, 589] width 178 height 42
click at [50, 592] on div "AB Audi BEZIERS audi-bezi-eben" at bounding box center [81, 583] width 132 height 23
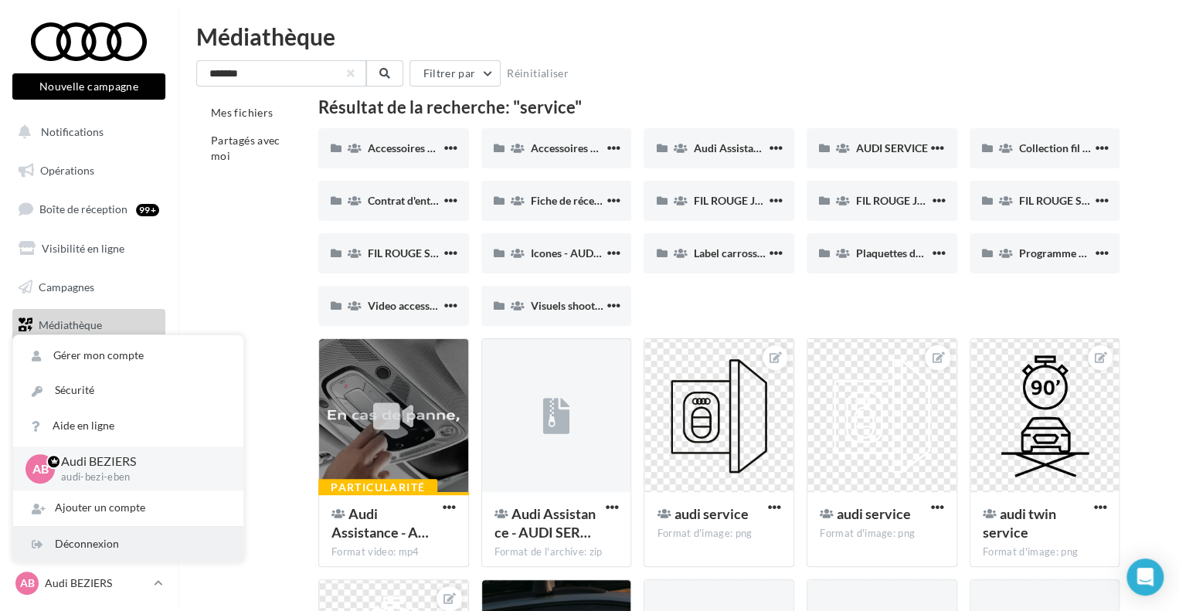
click at [65, 541] on div "Déconnexion" at bounding box center [128, 544] width 230 height 35
